Goal: Transaction & Acquisition: Purchase product/service

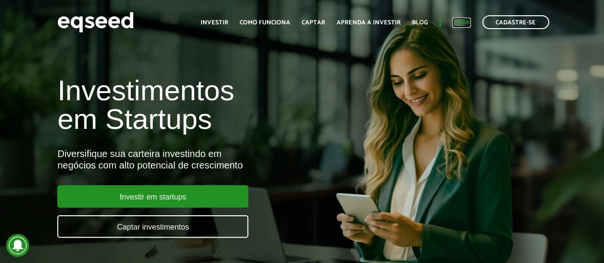
click at [464, 21] on link "Login" at bounding box center [461, 23] width 19 height 6
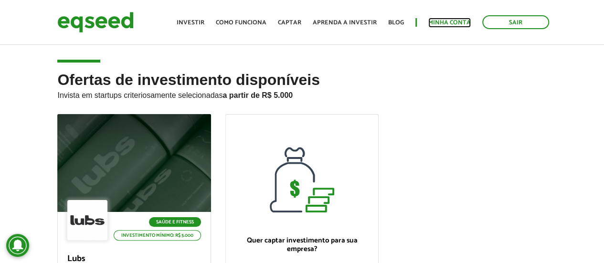
click at [442, 21] on link "Minha conta" at bounding box center [449, 23] width 43 height 6
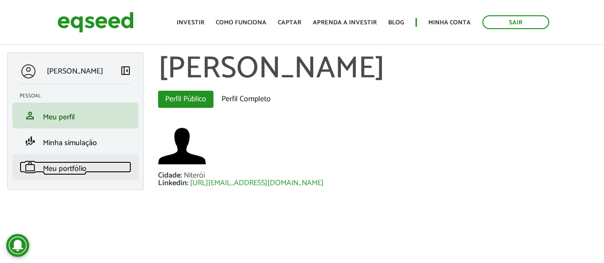
click at [87, 168] on link "work Meu portfólio" at bounding box center [76, 166] width 112 height 11
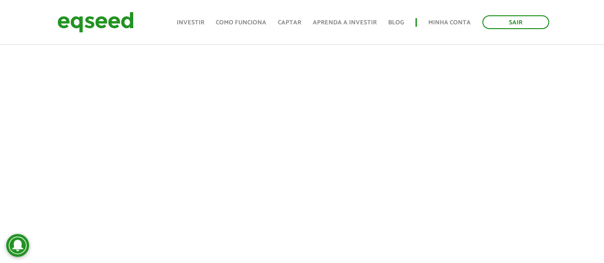
scroll to position [239, 0]
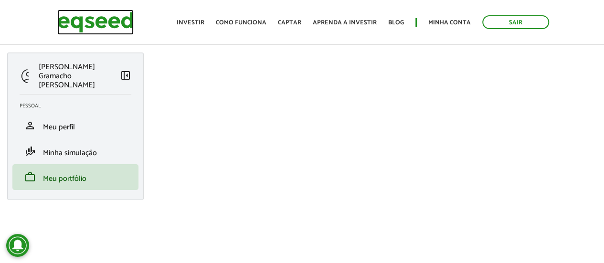
click at [62, 15] on img at bounding box center [95, 22] width 76 height 25
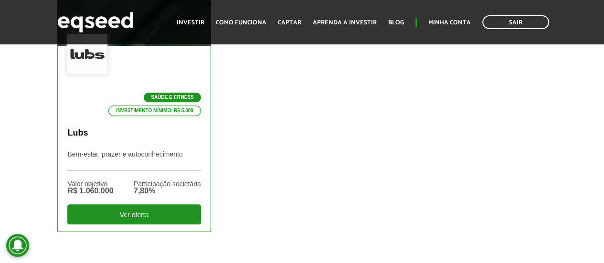
scroll to position [430, 0]
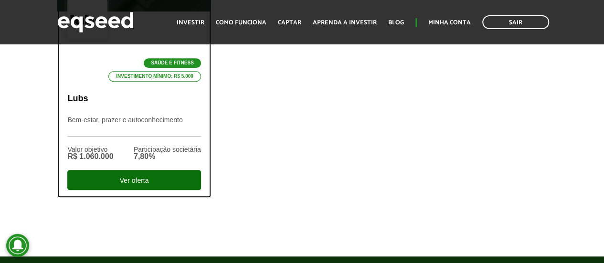
click at [161, 177] on div "Ver oferta" at bounding box center [133, 180] width 133 height 20
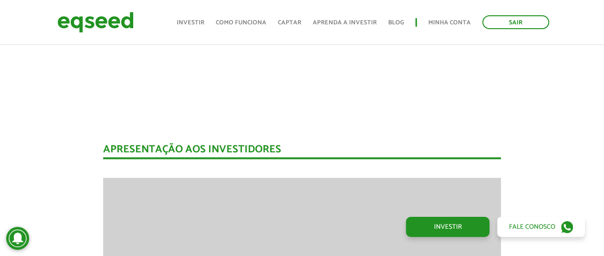
scroll to position [716, 0]
